Goal: Task Accomplishment & Management: Use online tool/utility

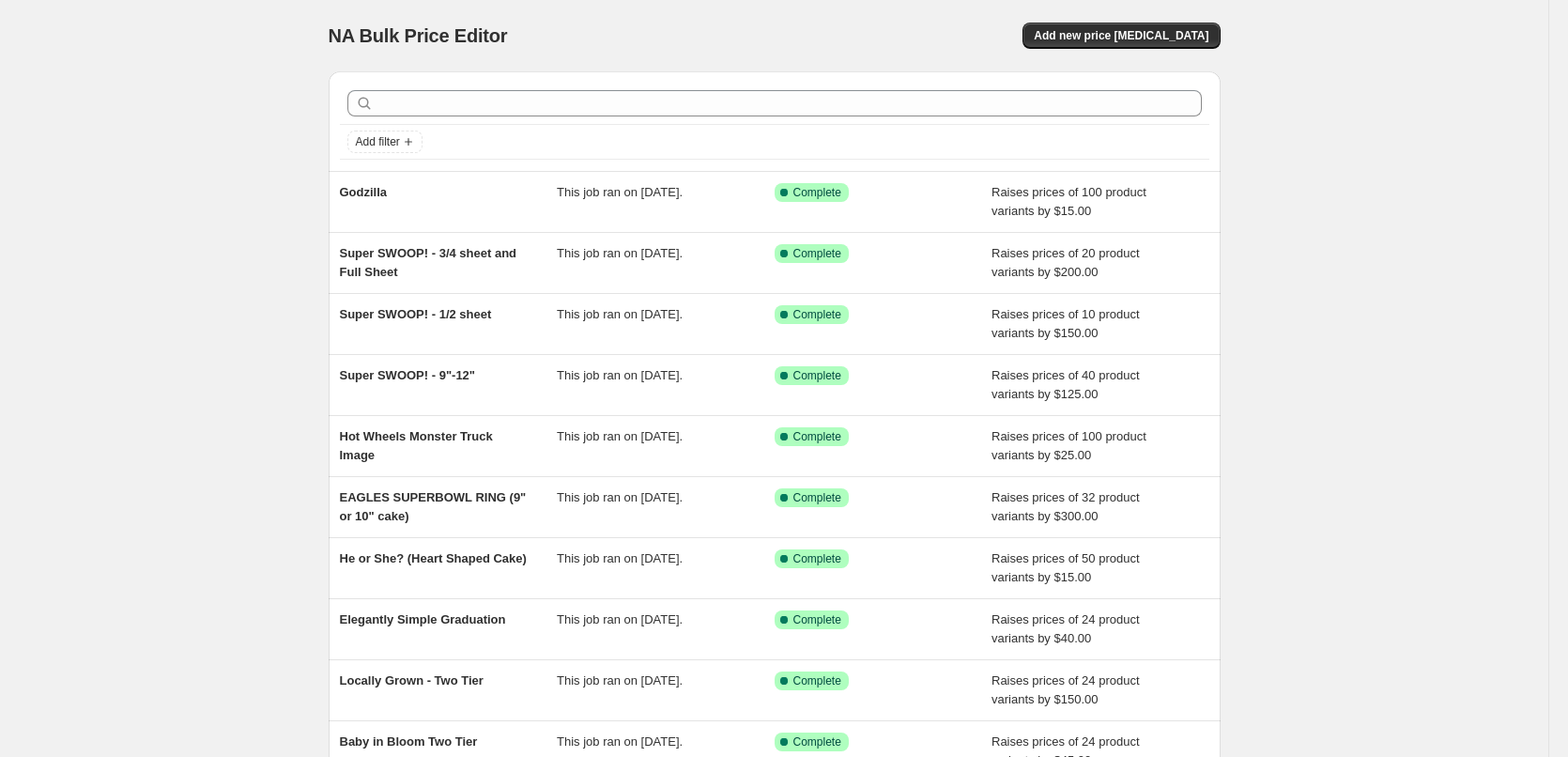
click at [1167, 55] on div "NA Bulk Price Editor. This page is ready NA Bulk Price Editor Add new price [ME…" at bounding box center [775, 35] width 892 height 71
click at [1153, 30] on span "Add new price [MEDICAL_DATA]" at bounding box center [1121, 36] width 174 height 15
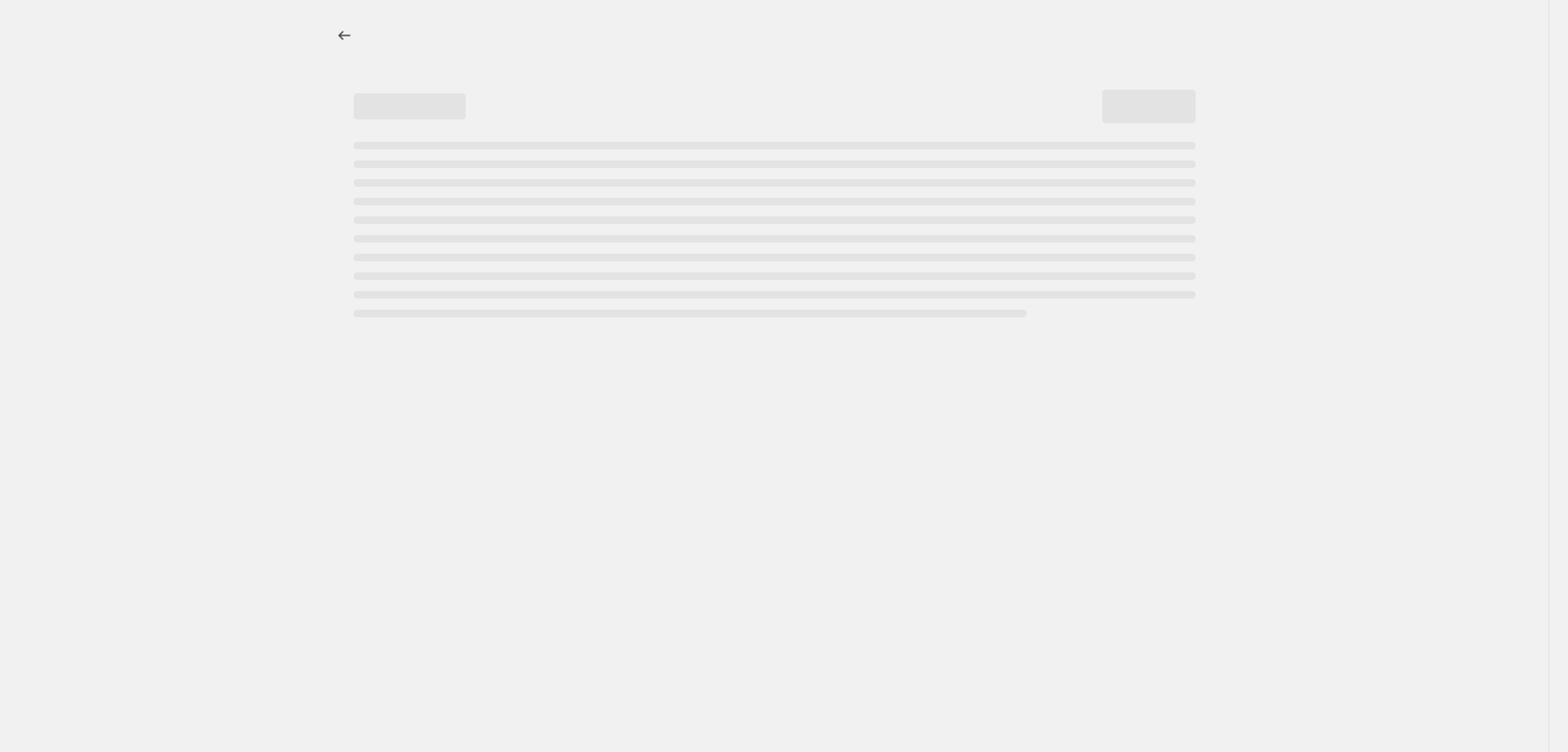
select select "percentage"
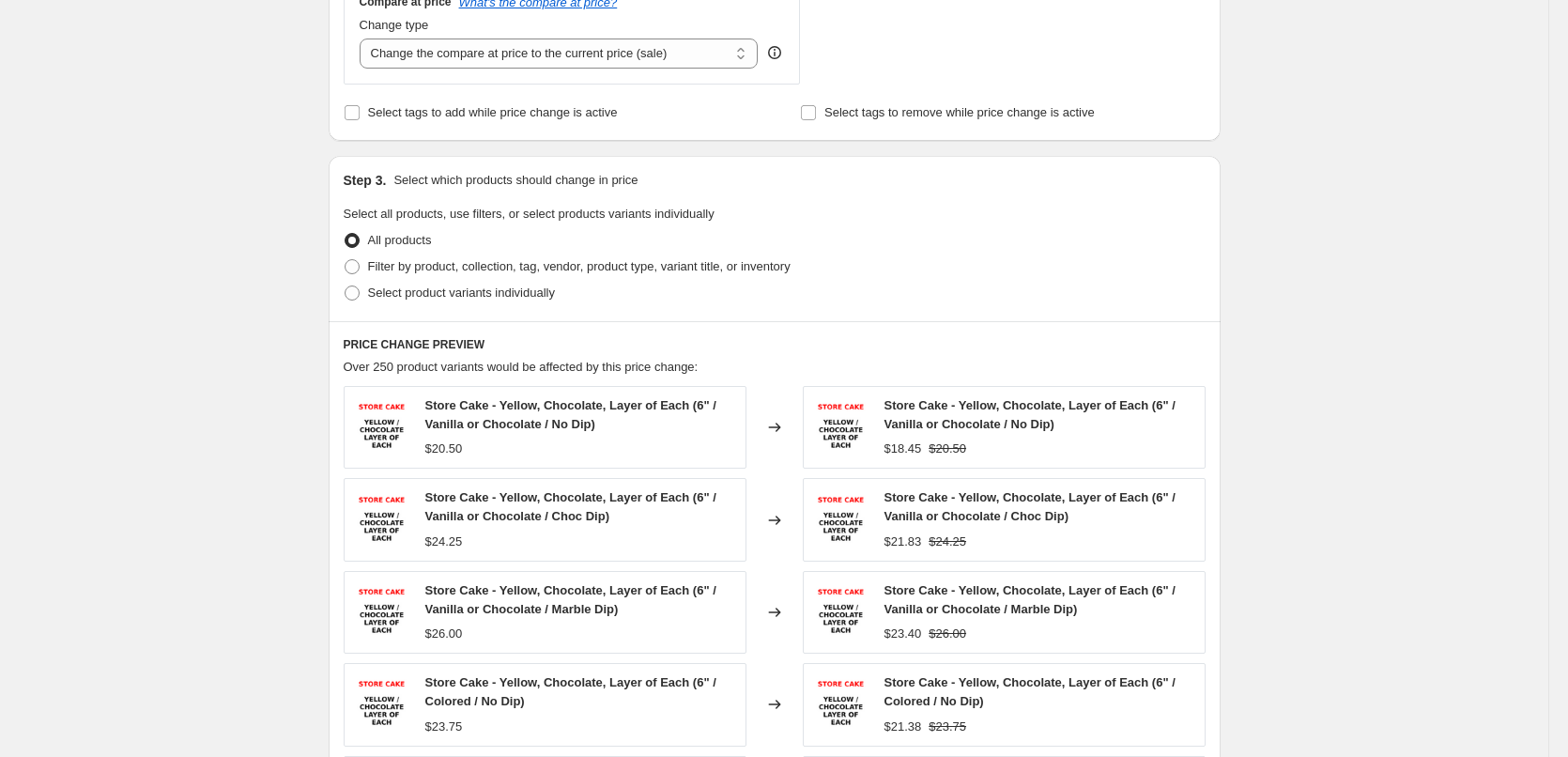
scroll to position [751, 0]
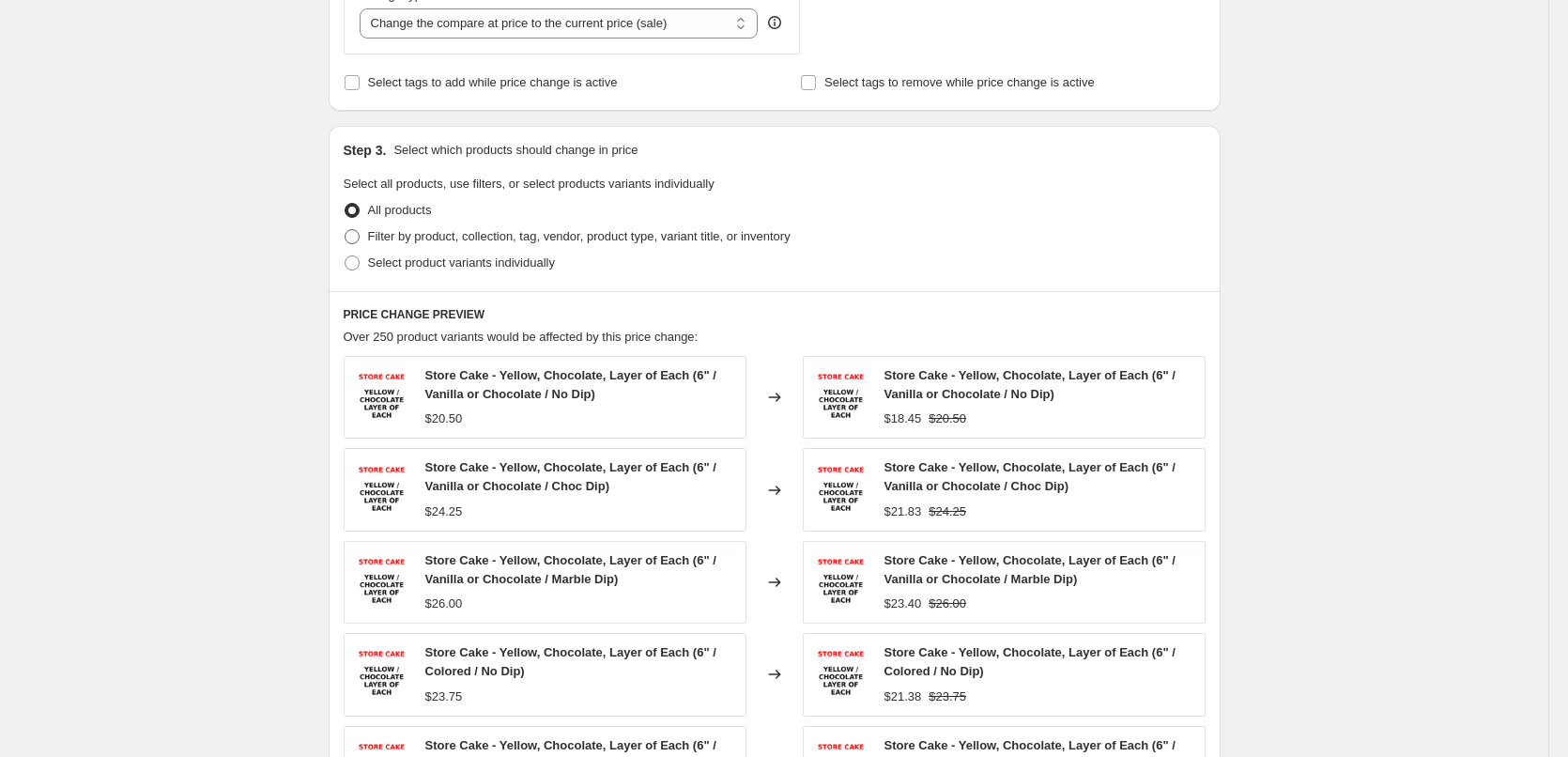
click at [439, 245] on span "Filter by product, collection, tag, vendor, product type, variant title, or inv…" at bounding box center [579, 237] width 422 height 19
click at [346, 230] on input "Filter by product, collection, tag, vendor, product type, variant title, or inv…" at bounding box center [345, 229] width 1 height 1
radio input "true"
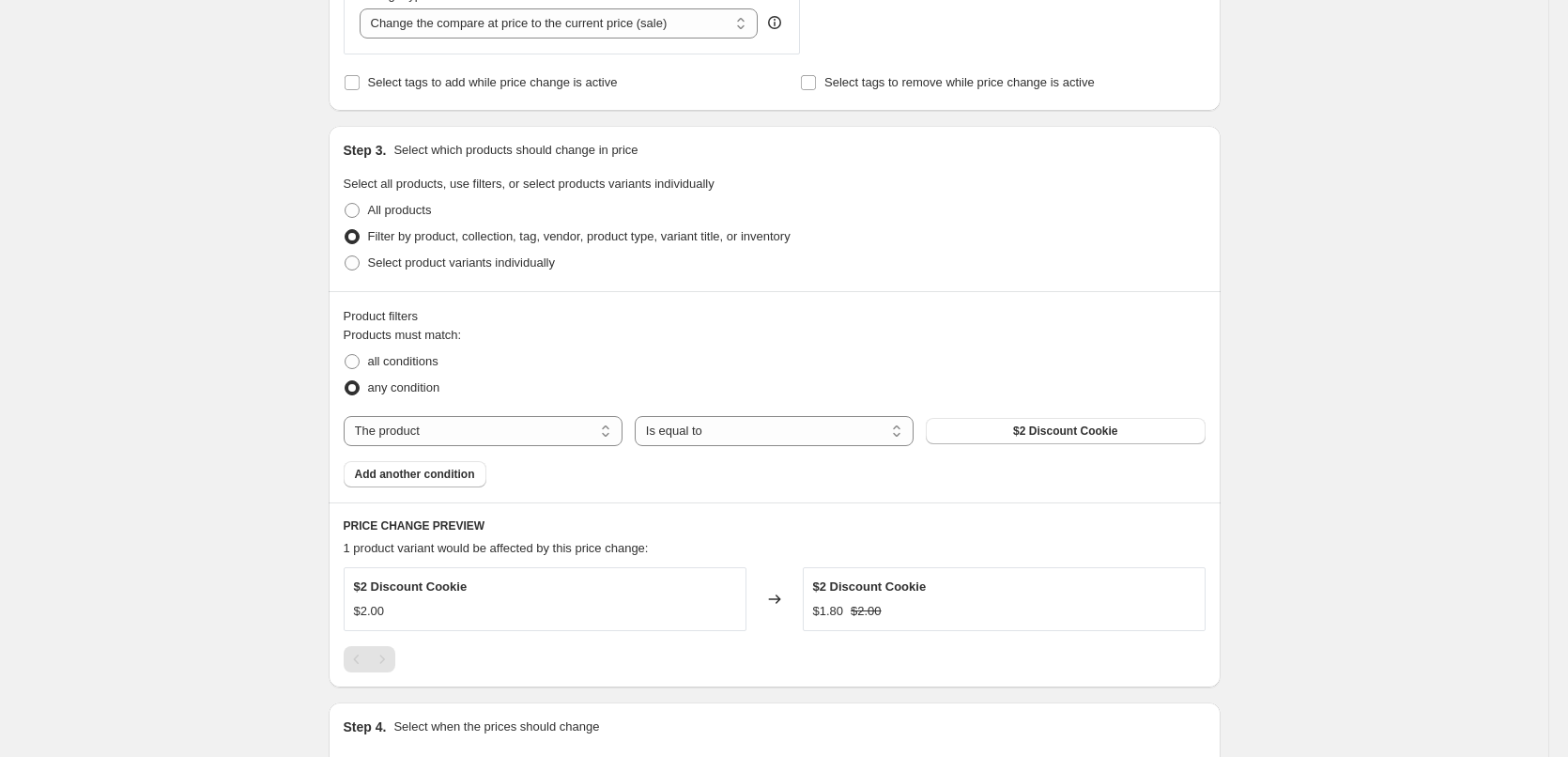
click at [392, 377] on label "any condition" at bounding box center [392, 388] width 97 height 27
click at [346, 381] on input "any condition" at bounding box center [345, 381] width 1 height 1
click at [380, 358] on span "all conditions" at bounding box center [403, 361] width 70 height 14
click at [346, 355] on input "all conditions" at bounding box center [345, 354] width 1 height 1
radio input "true"
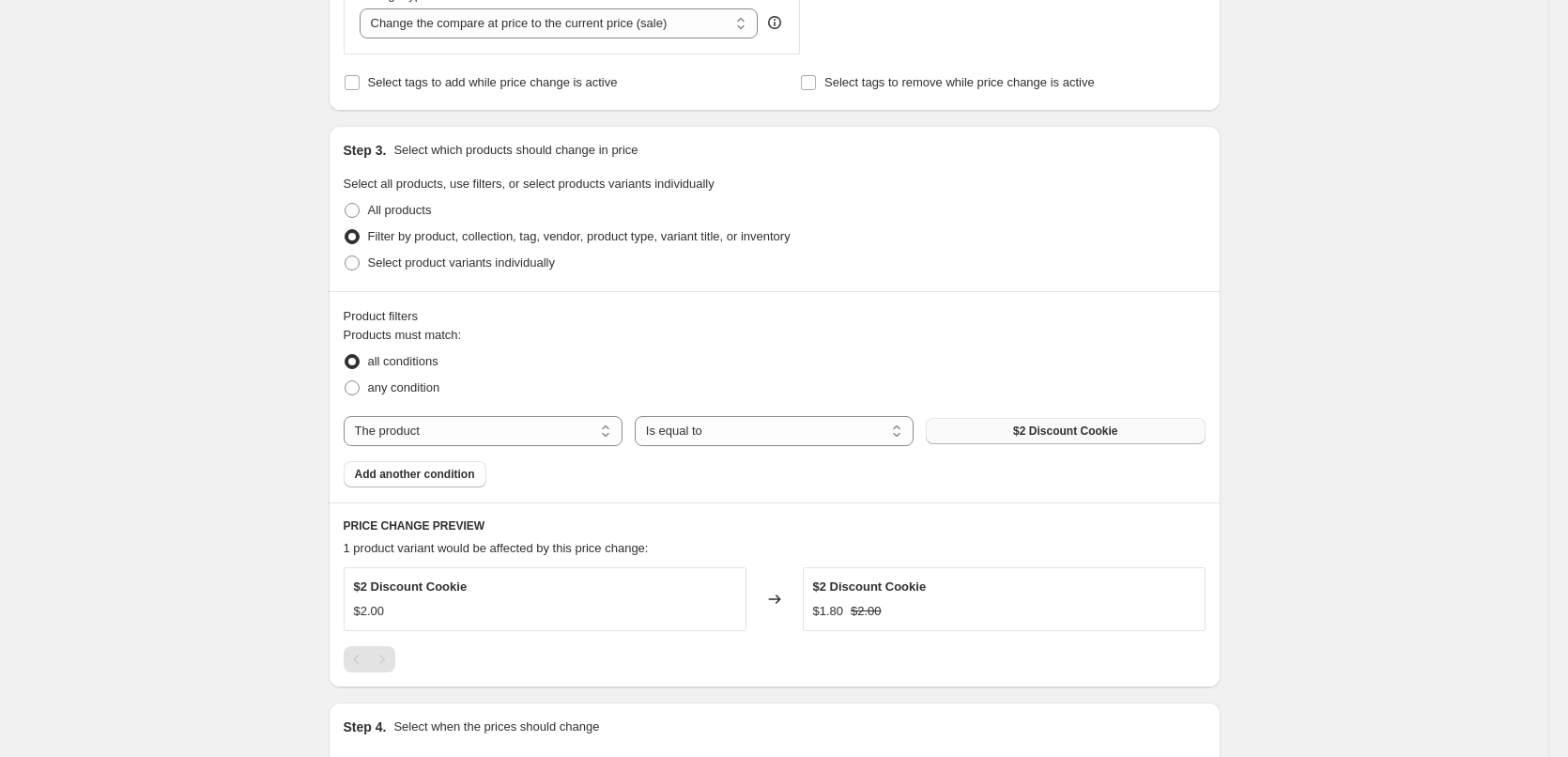
click at [1034, 424] on button "$2 Discount Cookie" at bounding box center [1065, 431] width 279 height 27
